Goal: Information Seeking & Learning: Find specific fact

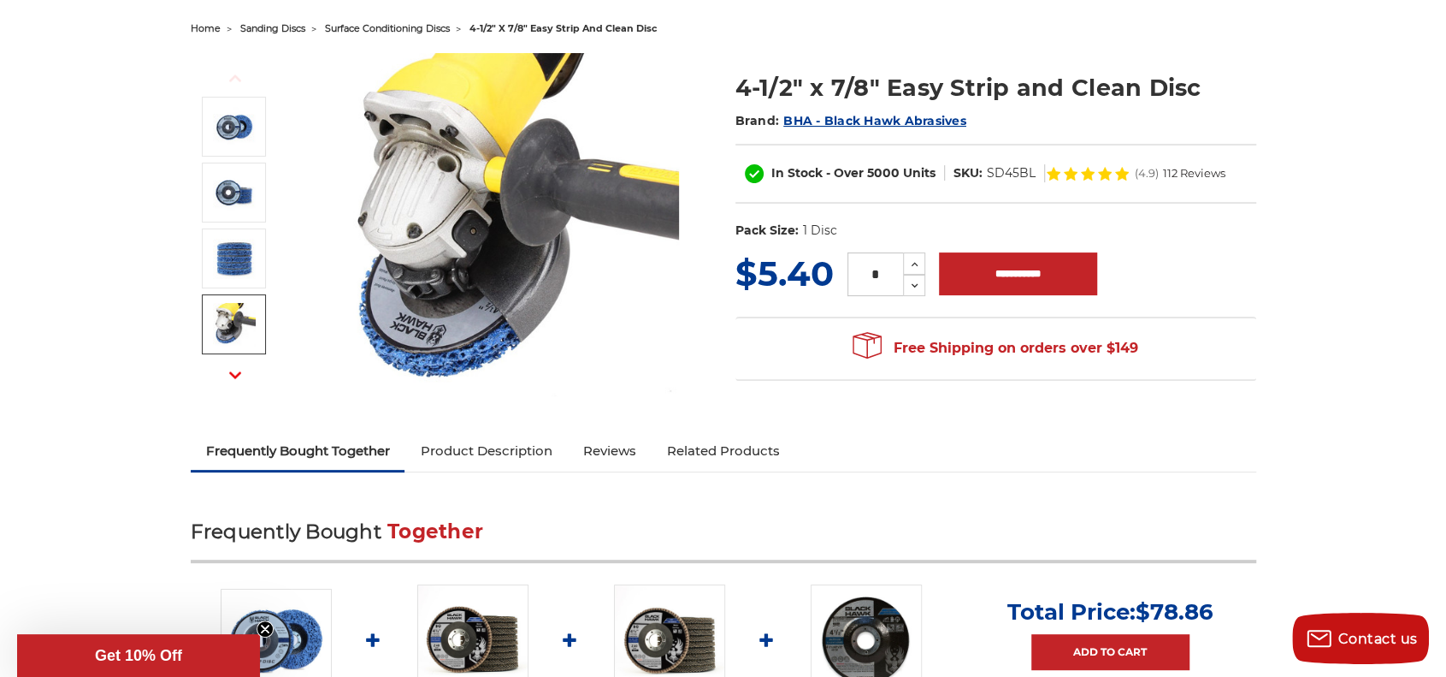
scroll to position [513, 0]
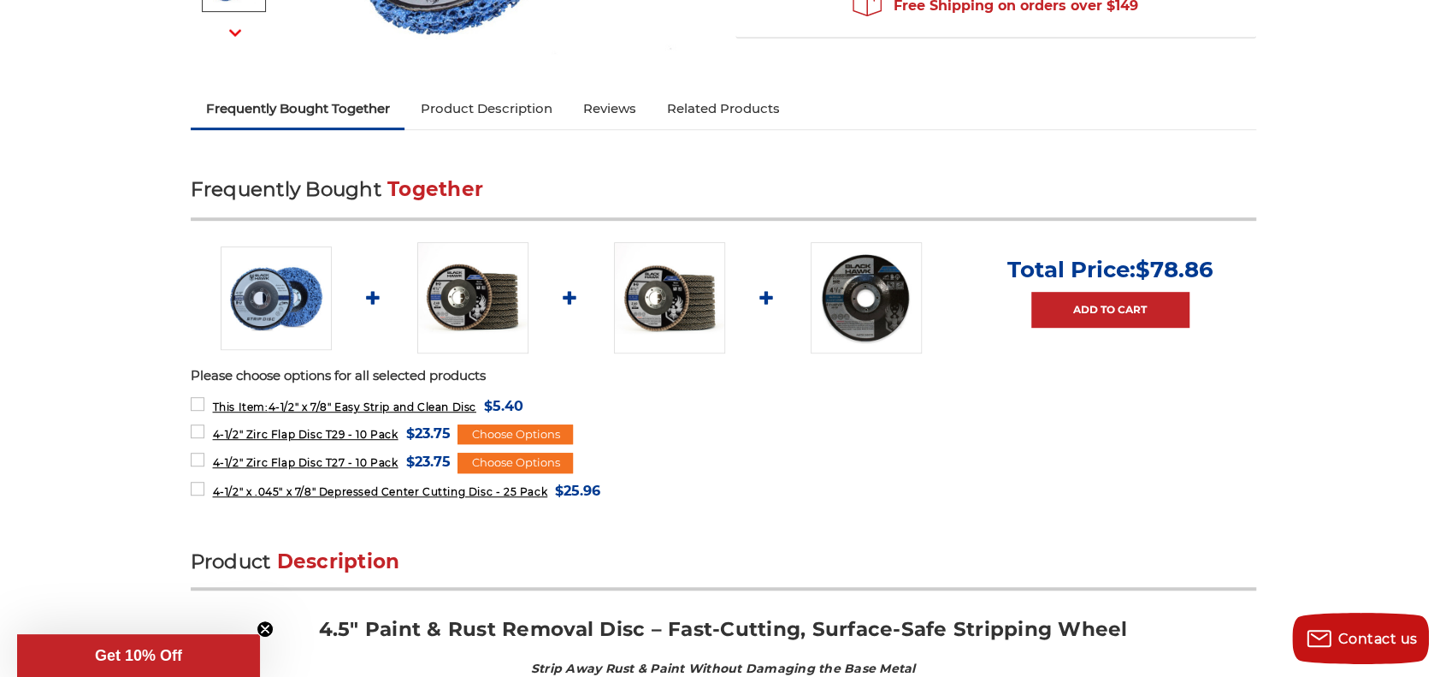
click at [504, 108] on link "Product Description" at bounding box center [486, 109] width 163 height 38
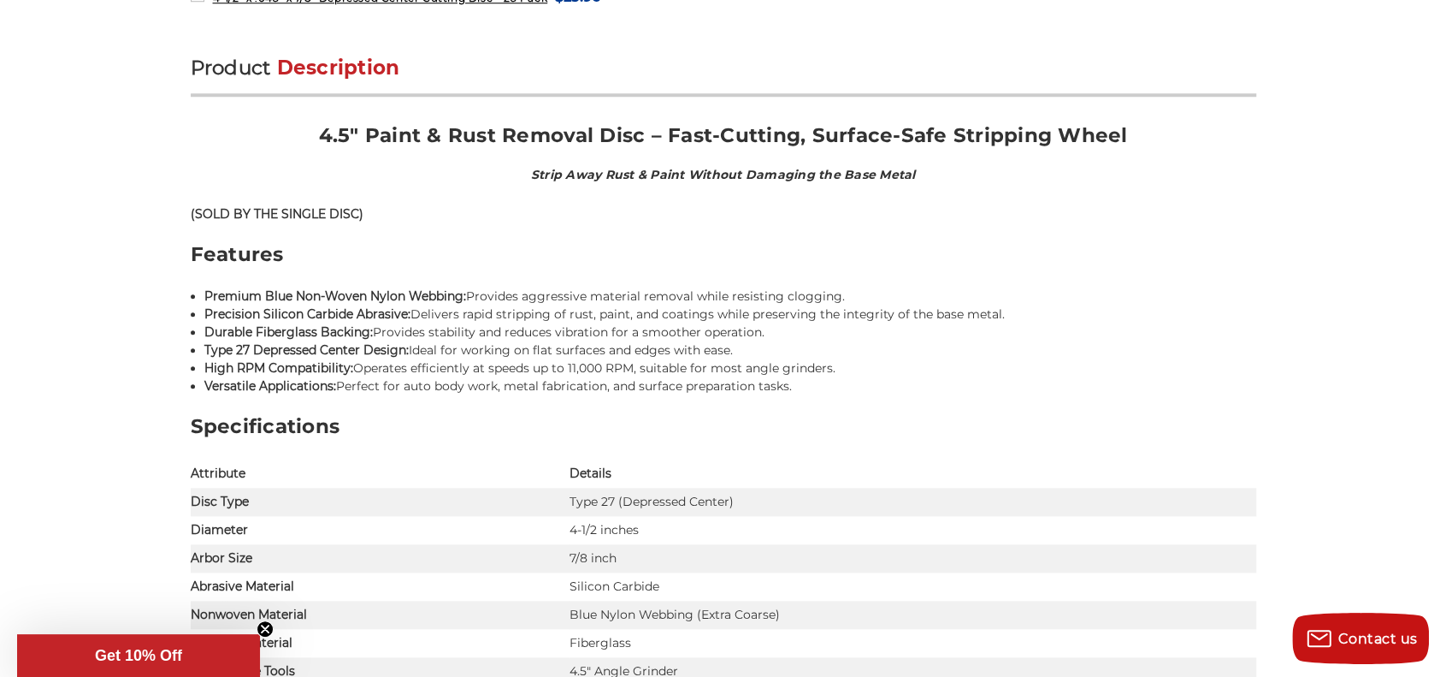
scroll to position [1039, 0]
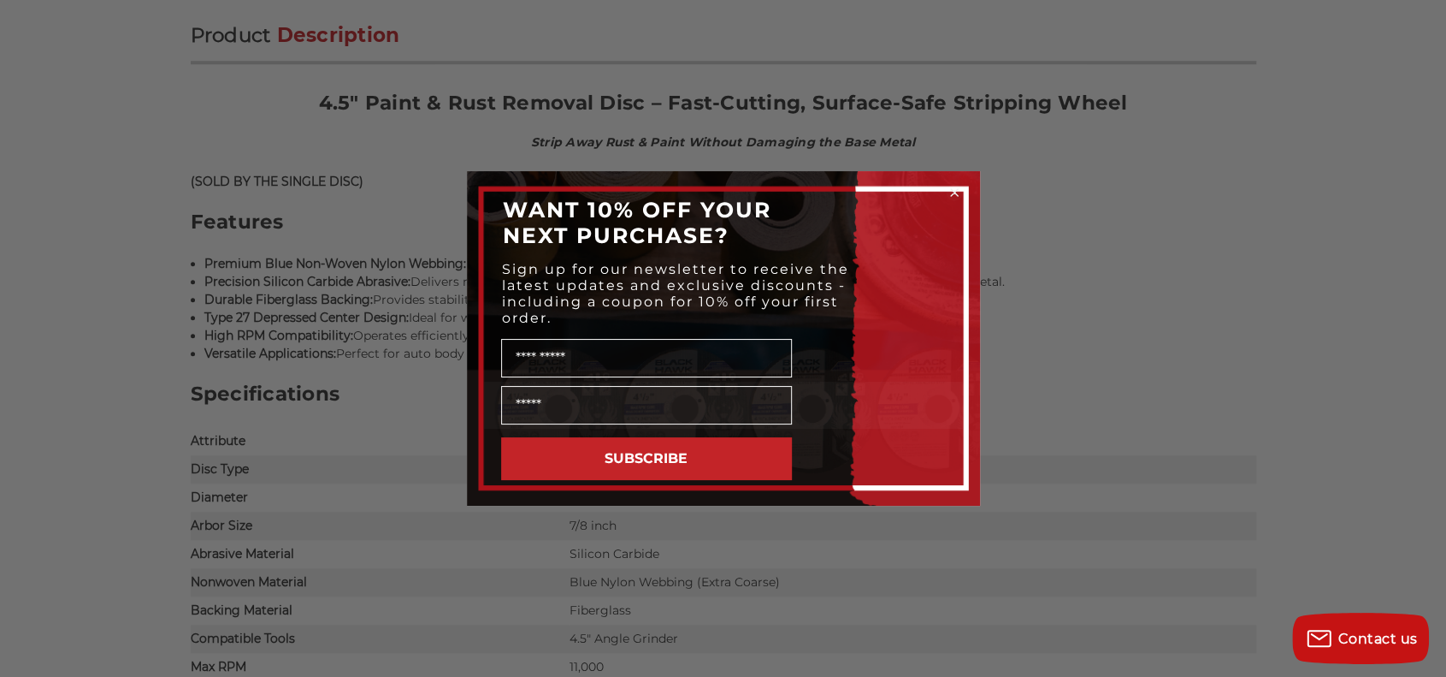
click at [954, 192] on icon "Close dialog" at bounding box center [954, 192] width 7 height 7
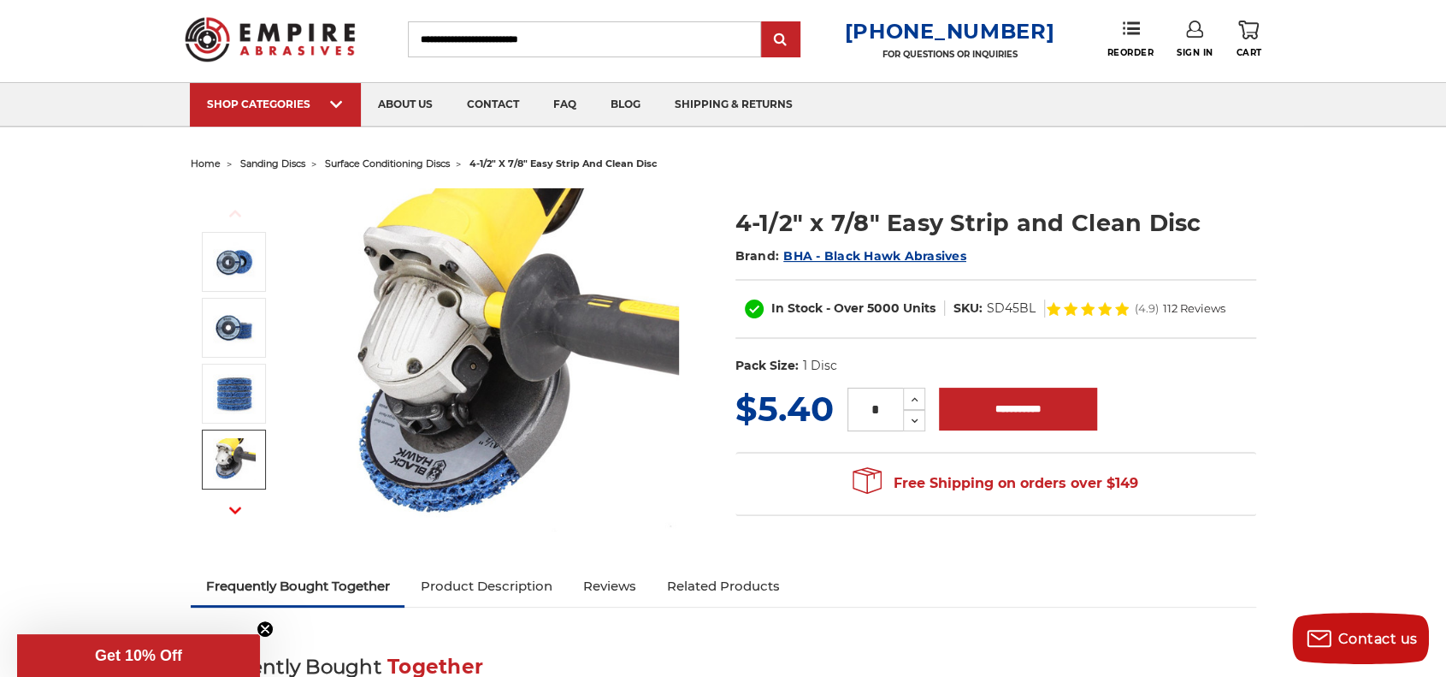
scroll to position [0, 0]
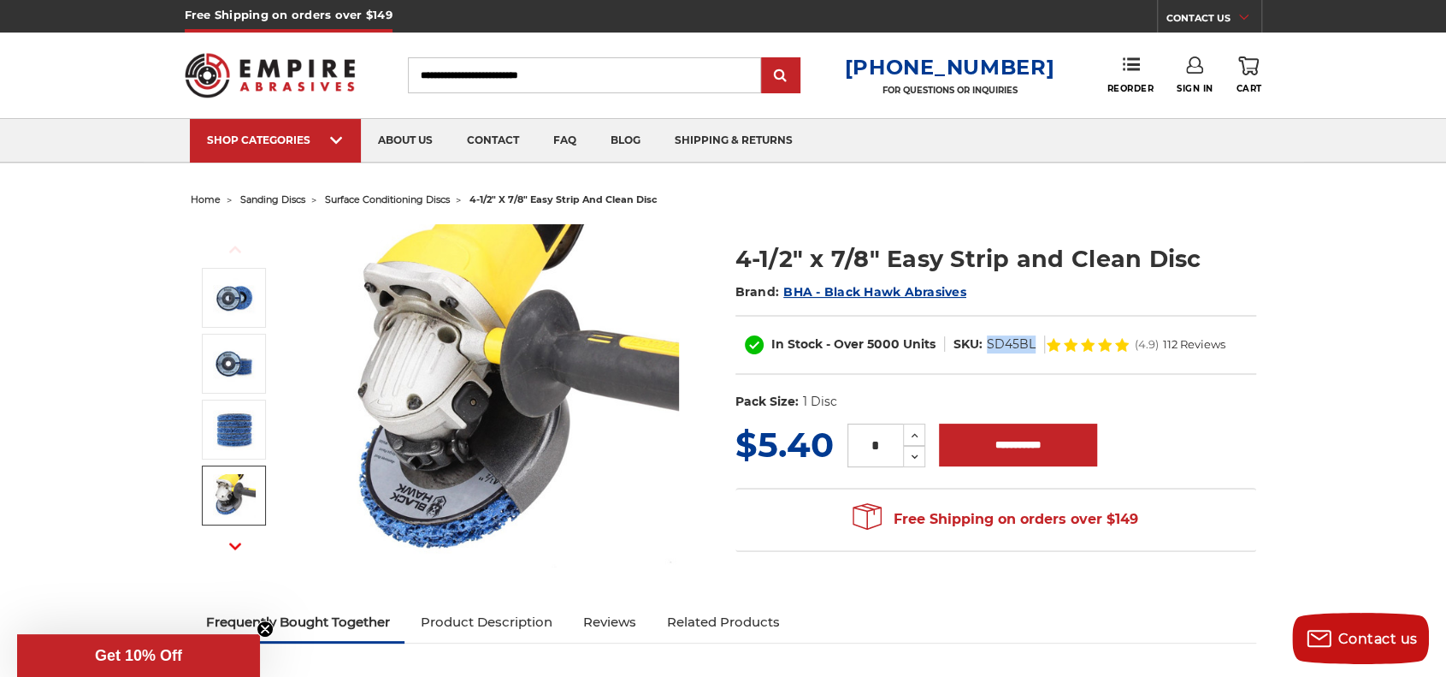
drag, startPoint x: 985, startPoint y: 346, endPoint x: 1033, endPoint y: 344, distance: 47.9
click at [1033, 344] on dl "SKU: SD45BL" at bounding box center [995, 344] width 100 height 18
drag, startPoint x: 980, startPoint y: 344, endPoint x: 992, endPoint y: 350, distance: 13.4
click at [992, 350] on dd "SD45BL" at bounding box center [1011, 344] width 49 height 18
drag, startPoint x: 986, startPoint y: 341, endPoint x: 1036, endPoint y: 341, distance: 49.6
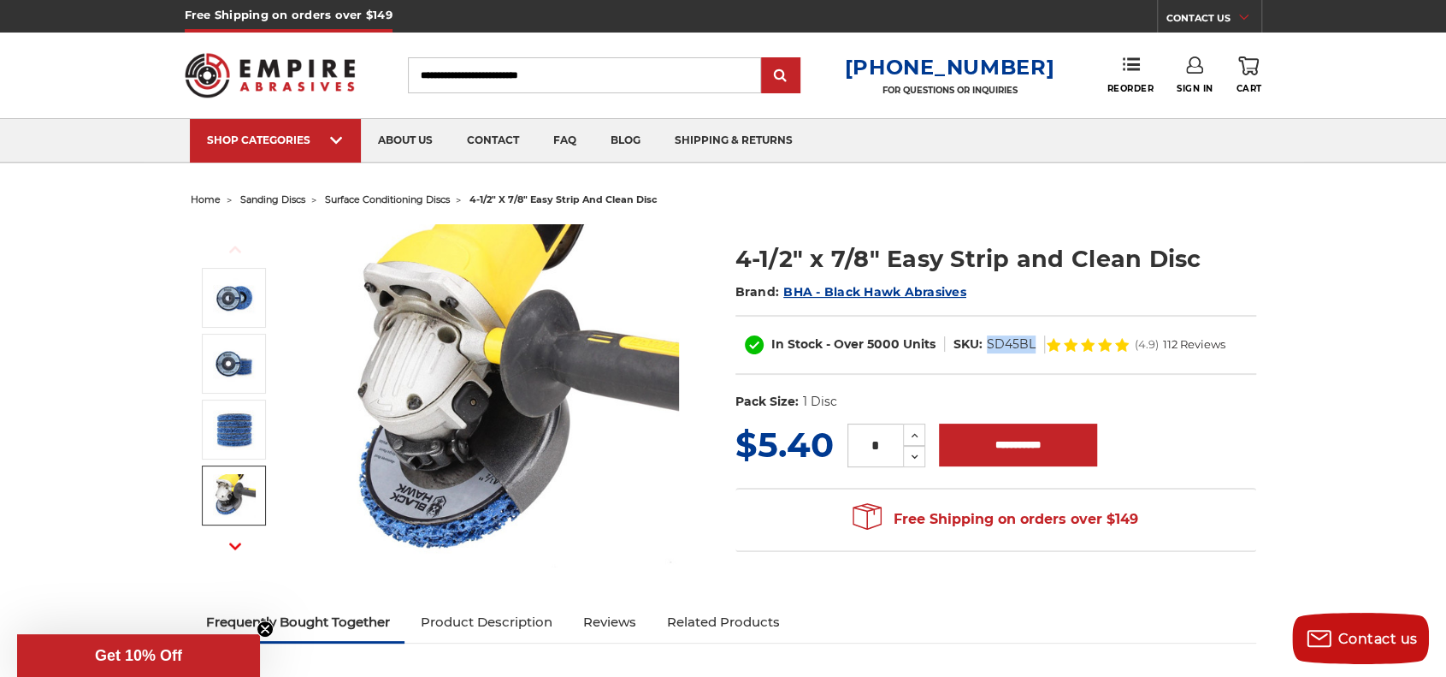
click at [1036, 341] on dl "SKU: SD45BL" at bounding box center [995, 344] width 100 height 18
copy dd "SD45BL"
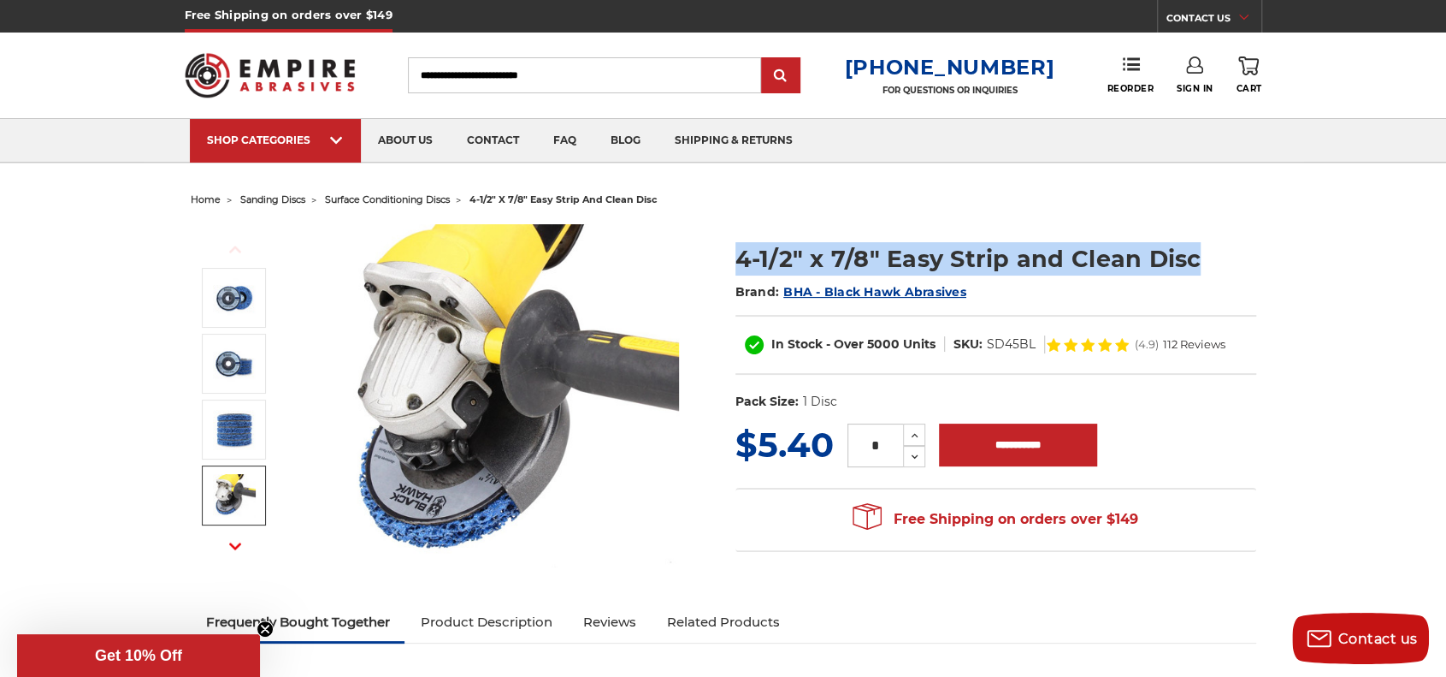
drag, startPoint x: 731, startPoint y: 251, endPoint x: 1198, endPoint y: 268, distance: 467.4
click at [1198, 268] on section "4-1/2" x 7/8" Easy Strip and Clean Disc Brand: BHA - Black Hawk Abrasives In St…" at bounding box center [996, 322] width 545 height 196
copy h1 "4-1/2" x 7/8" Easy Strip and Clean Disc"
